Goal: Find specific page/section: Find specific page/section

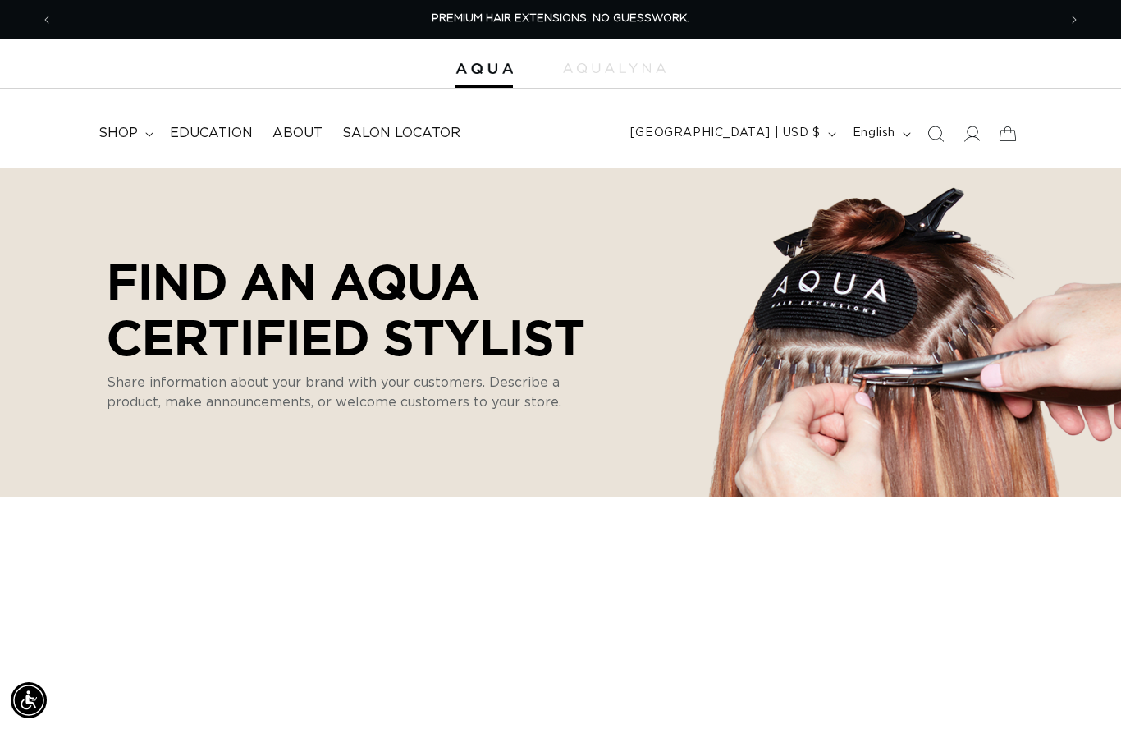
select select "m"
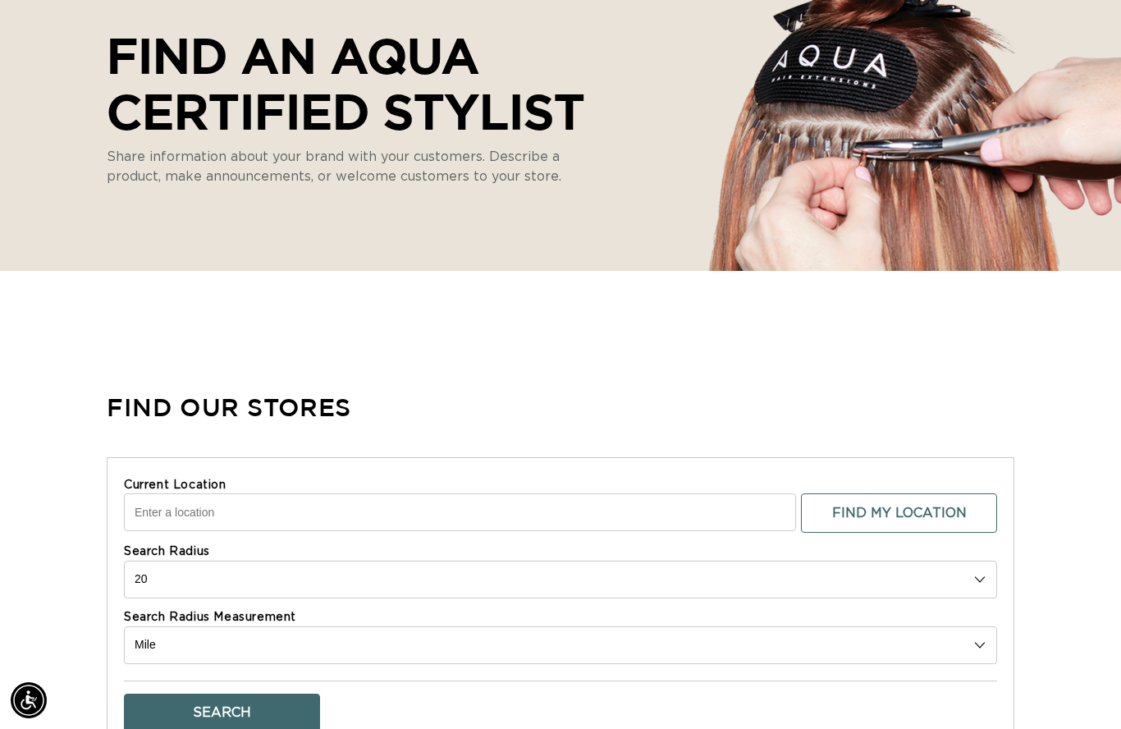
scroll to position [220, 0]
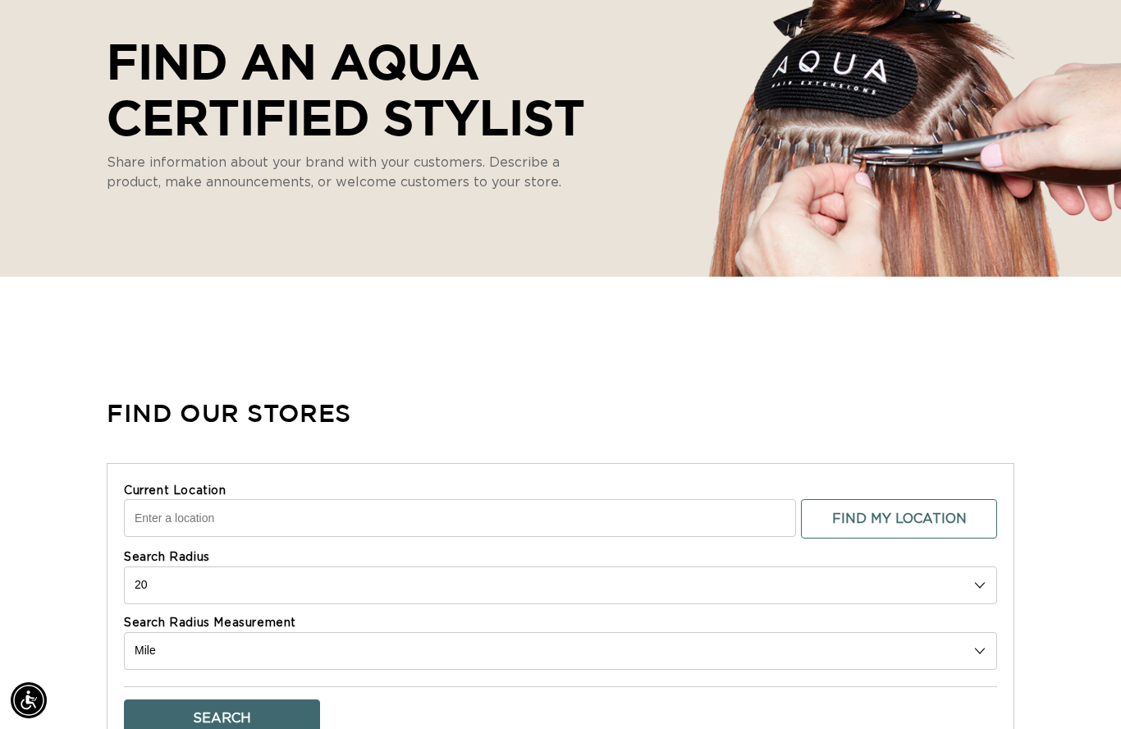
click at [240, 501] on input "Current Location" at bounding box center [460, 518] width 672 height 38
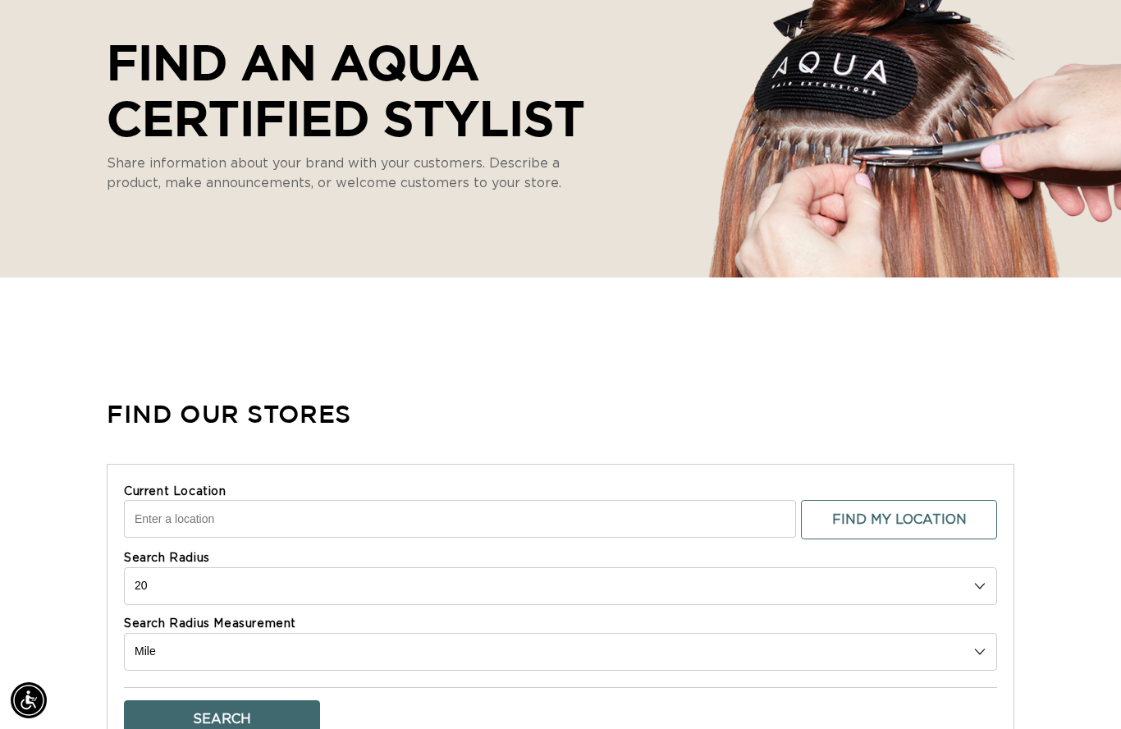
scroll to position [0, 2009]
click at [215, 520] on input "Current Location" at bounding box center [460, 519] width 672 height 38
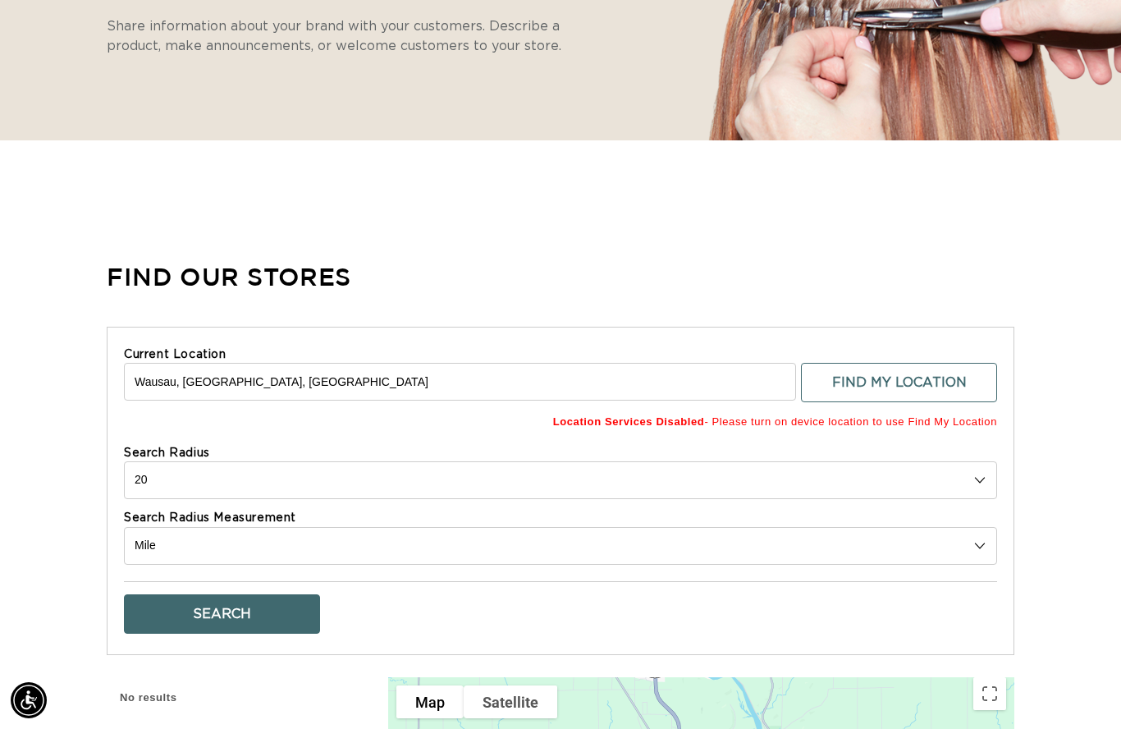
scroll to position [420, 0]
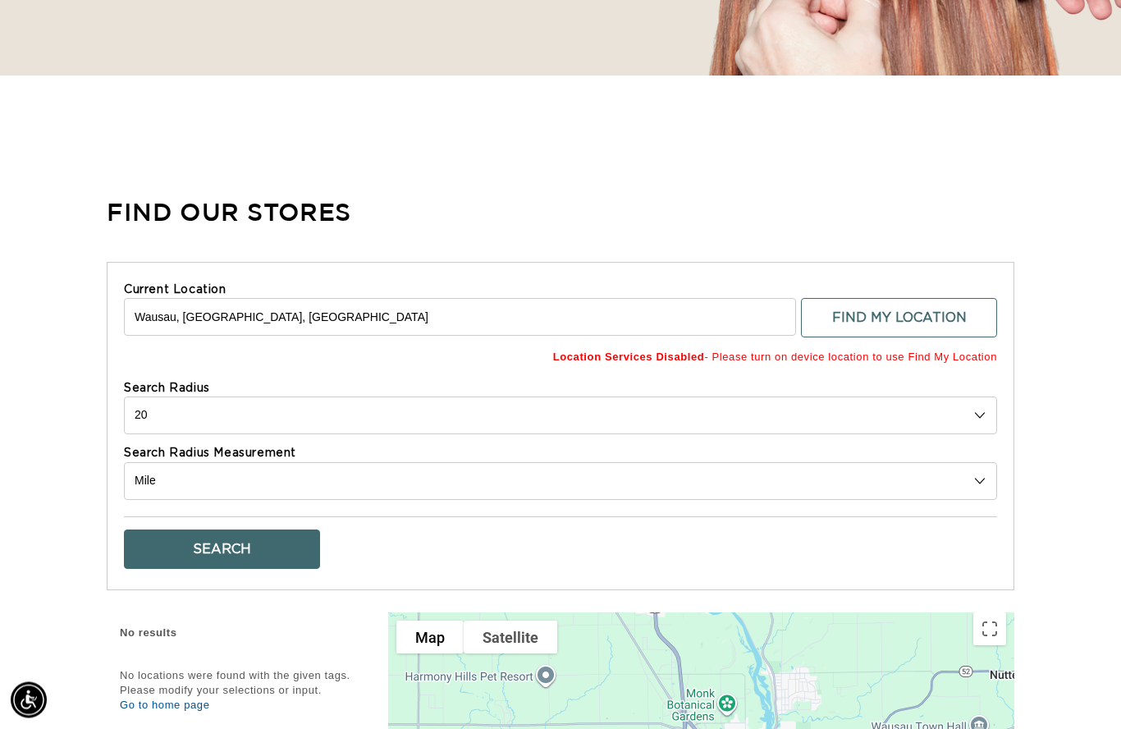
click at [289, 307] on input "Wausau, WI, USA" at bounding box center [460, 318] width 672 height 38
click at [258, 328] on input "Wausau, WI, USA" at bounding box center [460, 318] width 672 height 38
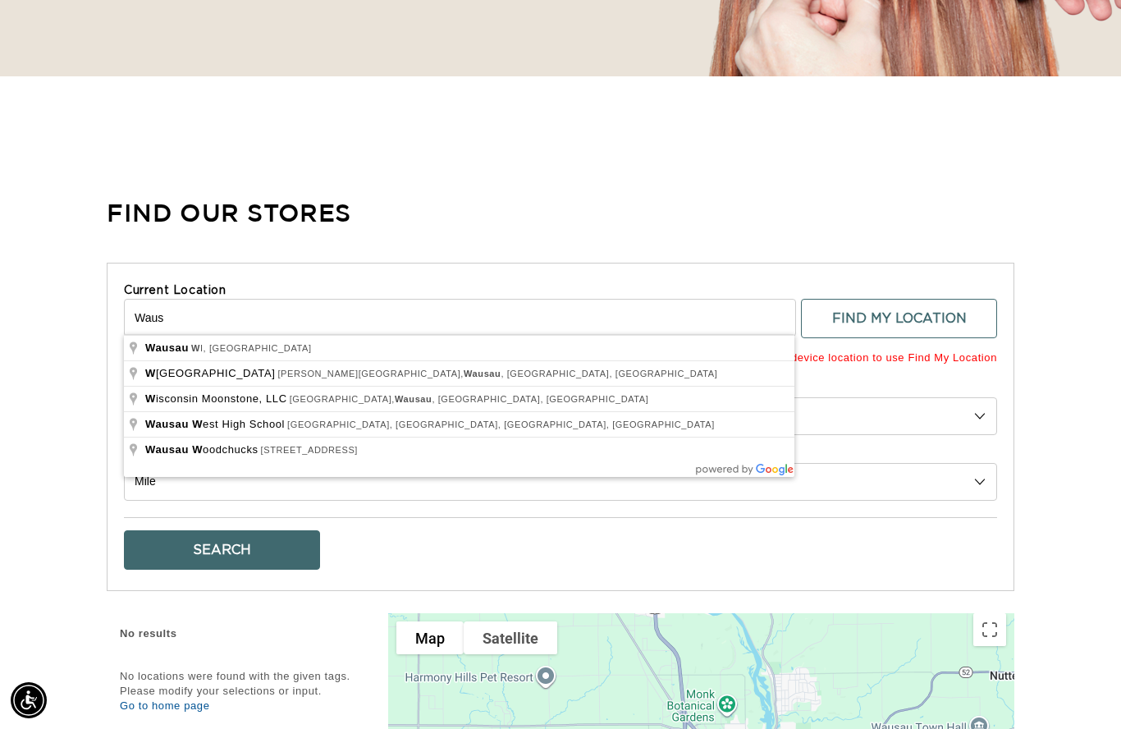
scroll to position [0, 0]
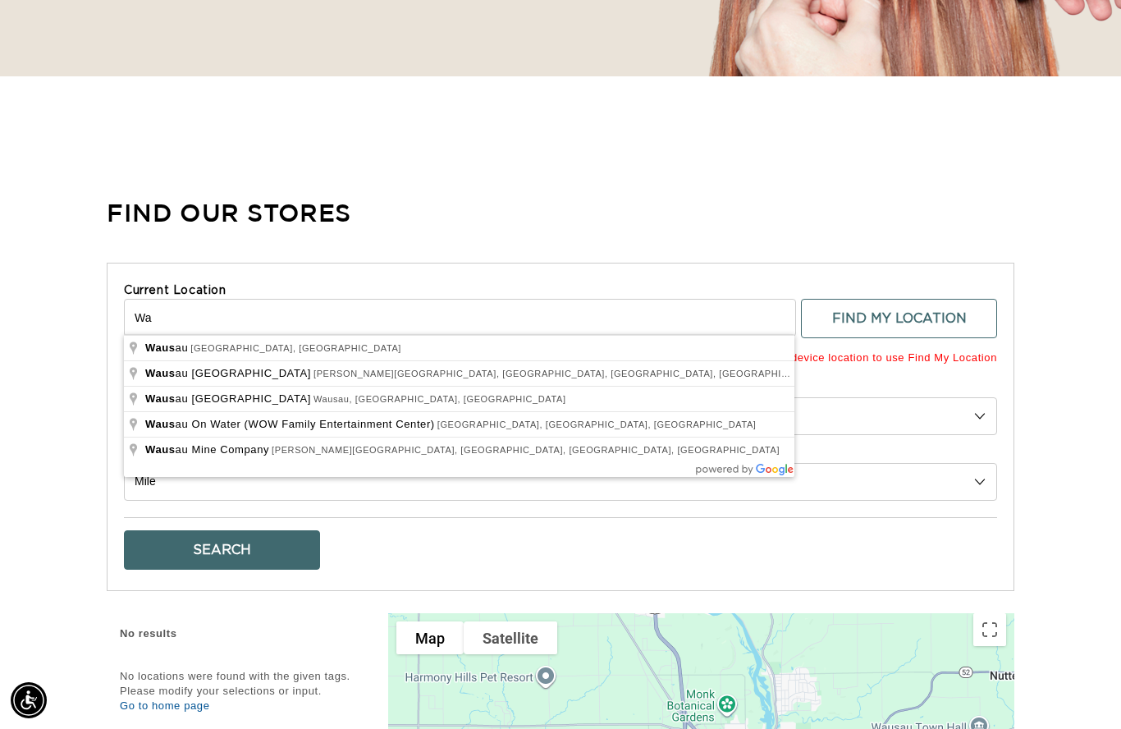
type input "W"
